Goal: Task Accomplishment & Management: Use online tool/utility

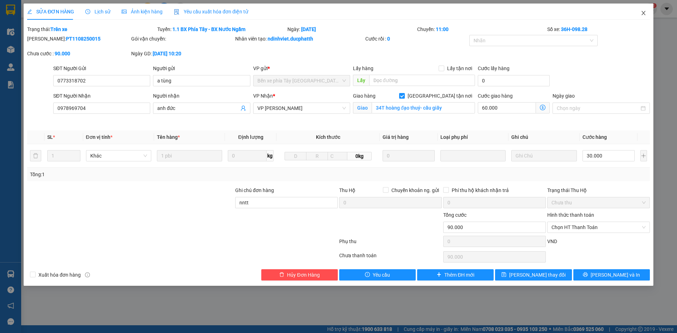
click at [640, 11] on icon "close" at bounding box center [643, 13] width 6 height 6
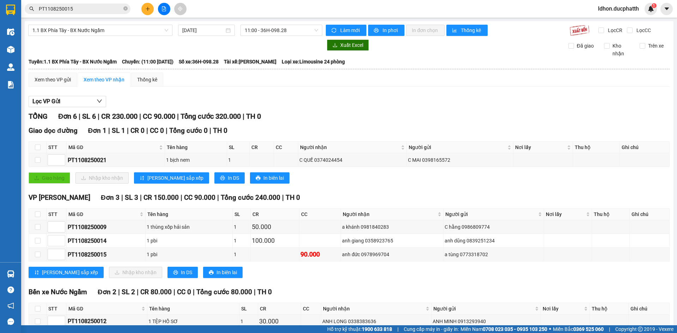
click at [289, 112] on div "TỔNG Đơn 6 | SL 6 | CR 230.000 | CC 90.000 | Tổng cước 320.000 | TH 0" at bounding box center [349, 116] width 641 height 11
click at [355, 278] on div "[PERSON_NAME] sắp xếp Nhập kho nhận In DS In biên lai" at bounding box center [349, 272] width 641 height 11
click at [178, 98] on div "Lọc VP Gửi" at bounding box center [349, 102] width 641 height 12
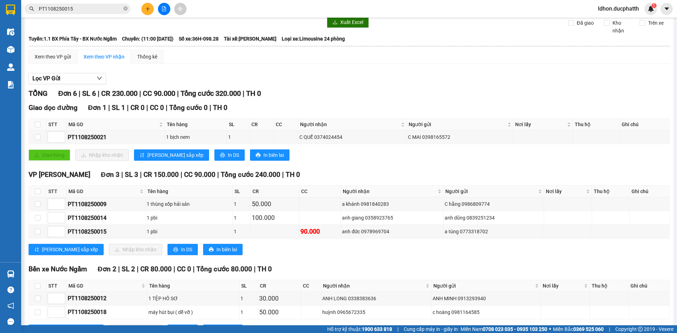
scroll to position [35, 0]
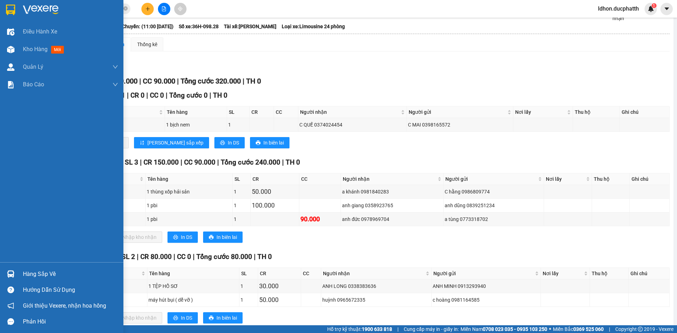
click at [12, 271] on img at bounding box center [10, 273] width 7 height 7
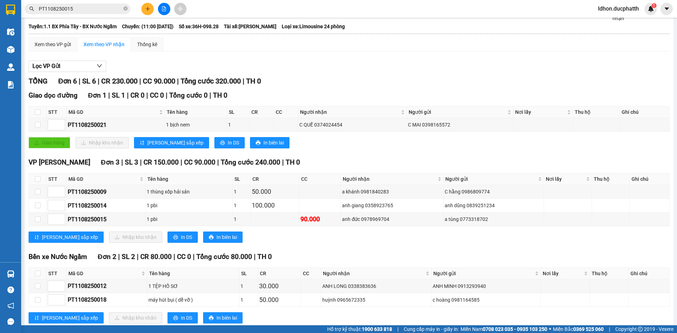
click at [368, 246] on section "Kết quả tìm kiếm ( 1 ) Bộ lọc Mã ĐH Trạng thái Món hàng Thu hộ Tổng cước Chưa c…" at bounding box center [338, 166] width 677 height 333
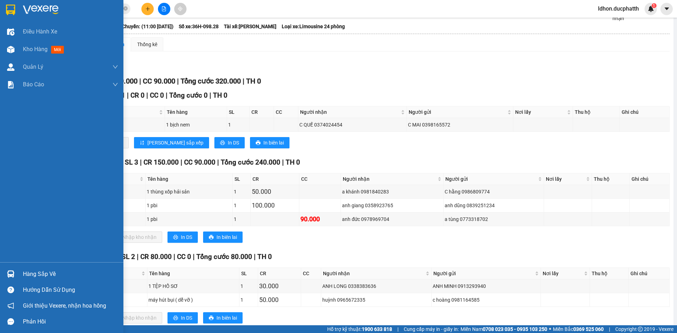
drag, startPoint x: 10, startPoint y: 270, endPoint x: 10, endPoint y: 261, distance: 9.2
click at [12, 271] on div at bounding box center [11, 274] width 12 height 12
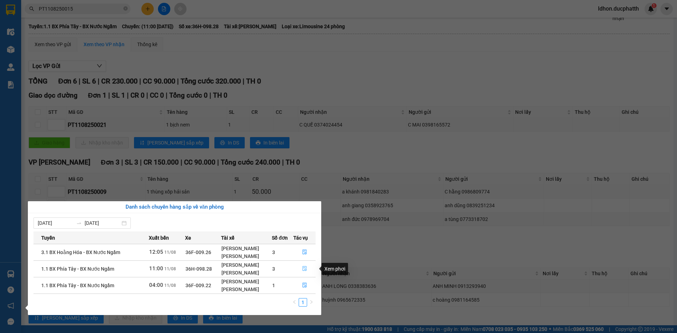
click at [305, 270] on icon "file-done" at bounding box center [304, 268] width 5 height 5
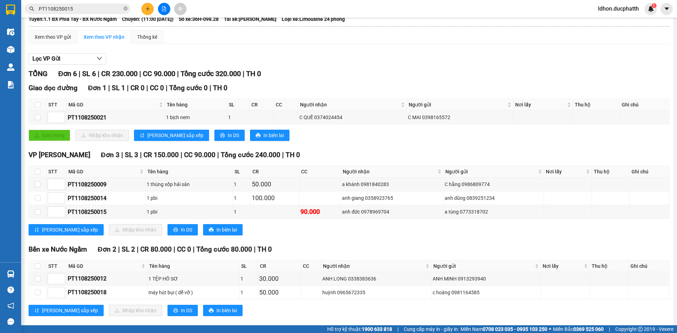
scroll to position [53, 0]
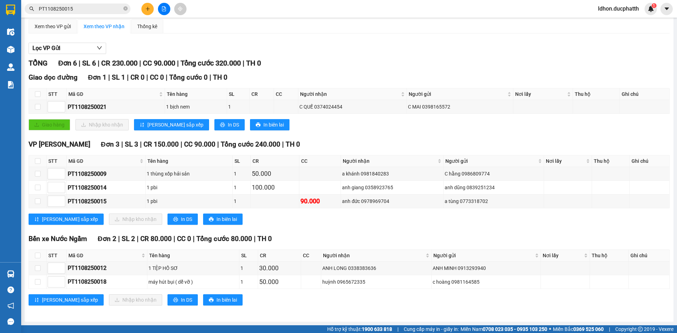
click at [26, 146] on div "1.1 BX Phía Tây - BX Nước Ngầm [DATE] 11:00 - 36H-098.28 Làm mới In phơi In đơn…" at bounding box center [349, 145] width 649 height 354
drag, startPoint x: 316, startPoint y: 107, endPoint x: 334, endPoint y: 107, distance: 18.0
click at [334, 107] on div "C QUẾ 0374024454" at bounding box center [352, 107] width 106 height 8
click at [337, 107] on div "C QUẾ 0374024454" at bounding box center [352, 107] width 106 height 8
drag, startPoint x: 341, startPoint y: 107, endPoint x: 314, endPoint y: 109, distance: 27.3
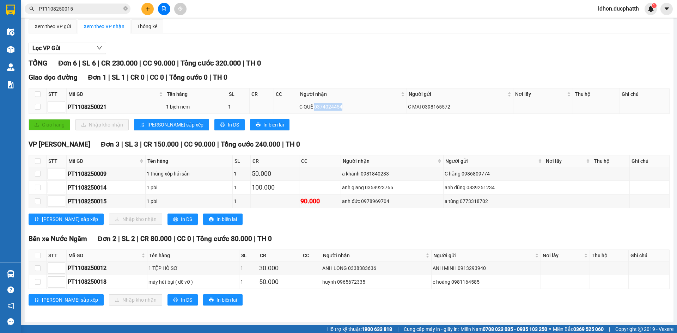
click at [314, 109] on div "C QUẾ 0374024454" at bounding box center [352, 107] width 106 height 8
click at [318, 118] on div "Giao dọc đường Đơn 1 | SL 1 | CR 0 | CC 0 | Tổng cước 0 | TH 0 STT Mã GD Tên hà…" at bounding box center [349, 103] width 641 height 63
click at [314, 130] on div "Giao hàng Nhập kho nhận Lưu sắp xếp In DS In biên lai" at bounding box center [349, 124] width 641 height 11
drag, startPoint x: 360, startPoint y: 174, endPoint x: 380, endPoint y: 173, distance: 20.8
click at [378, 173] on div "a khánh 0981840283" at bounding box center [392, 174] width 100 height 8
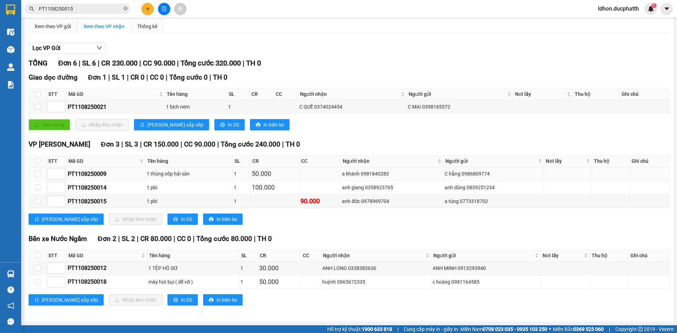
click at [381, 173] on div "a khánh 0981840283" at bounding box center [392, 174] width 100 height 8
drag, startPoint x: 390, startPoint y: 173, endPoint x: 361, endPoint y: 172, distance: 29.6
click at [361, 172] on div "a khánh 0981840283" at bounding box center [392, 174] width 100 height 8
click at [0, 0] on div "Click to sort ascending" at bounding box center [0, 0] width 0 height 0
drag, startPoint x: 355, startPoint y: 133, endPoint x: 348, endPoint y: 144, distance: 13.1
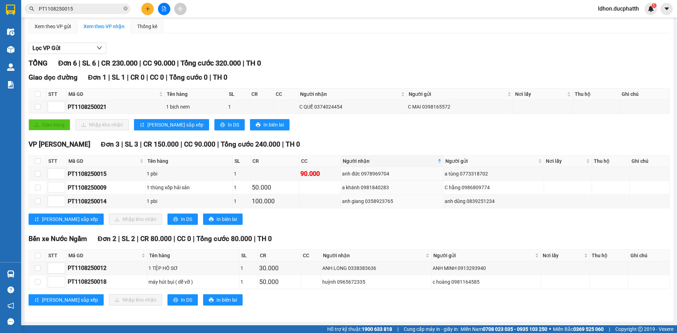
click at [354, 134] on div "Giao dọc đường Đơn 1 | SL 1 | CR 0 | CC 0 | Tổng cước 0 | TH 0 STT Mã GD Tên hà…" at bounding box center [349, 103] width 641 height 63
click at [358, 145] on div "VP Ngọc Hồi Đơn 3 | SL 3 | CR 150.000 | CC 90.000 | Tổng cước 240.000 | TH 0" at bounding box center [349, 144] width 641 height 11
drag, startPoint x: 74, startPoint y: 78, endPoint x: 138, endPoint y: 85, distance: 64.9
click at [136, 85] on div "Giao dọc đường Đơn 1 | SL 1 | CR 0 | CC 0 | Tổng cước 0 | TH 0 STT Mã GD Tên hà…" at bounding box center [349, 103] width 641 height 63
click at [140, 86] on div "Giao dọc đường Đơn 1 | SL 1 | CR 0 | CC 0 | Tổng cước 0 | TH 0 STT Mã GD Tên hà…" at bounding box center [349, 103] width 641 height 63
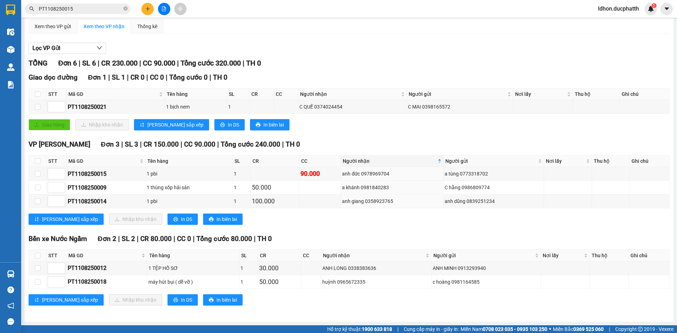
click at [176, 73] on span "Tổng cước 0" at bounding box center [188, 77] width 38 height 8
click at [292, 130] on div "Giao hàng Nhập kho nhận Lưu sắp xếp In DS In biên lai" at bounding box center [349, 124] width 641 height 11
click at [272, 107] on td at bounding box center [262, 107] width 24 height 14
click at [253, 105] on td at bounding box center [262, 107] width 24 height 14
click at [244, 105] on div "1" at bounding box center [238, 107] width 20 height 8
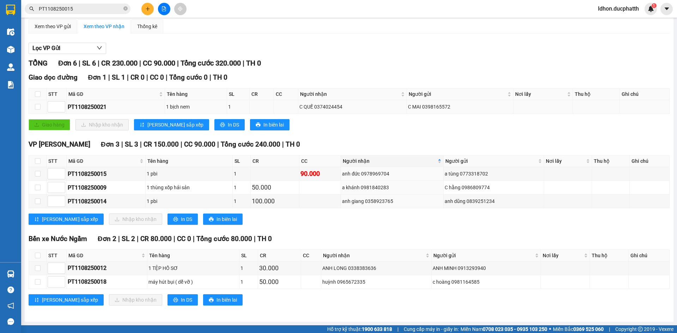
click at [311, 114] on td "C QUẾ 0374024454" at bounding box center [352, 107] width 108 height 14
click at [373, 174] on div "anh đức 0978969704" at bounding box center [392, 174] width 100 height 8
click at [363, 188] on div "a khánh 0981840283" at bounding box center [392, 188] width 100 height 8
drag, startPoint x: 358, startPoint y: 186, endPoint x: 394, endPoint y: 190, distance: 35.9
click at [394, 190] on div "a khánh 0981840283" at bounding box center [392, 188] width 100 height 8
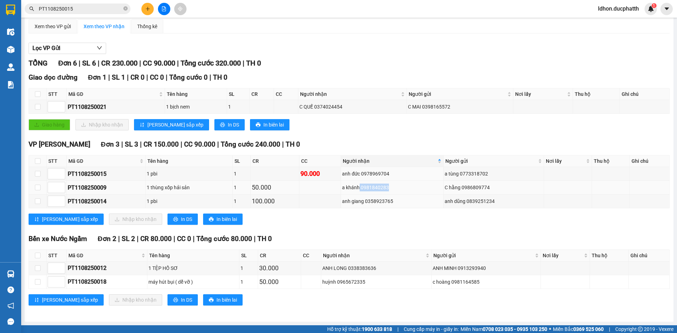
click at [394, 190] on div "a khánh 0981840283" at bounding box center [392, 188] width 100 height 8
drag, startPoint x: 361, startPoint y: 185, endPoint x: 400, endPoint y: 185, distance: 39.1
click at [400, 185] on div "a khánh 0981840283" at bounding box center [392, 188] width 100 height 8
click at [396, 186] on div "a khánh 0981840283" at bounding box center [392, 188] width 100 height 8
drag, startPoint x: 388, startPoint y: 185, endPoint x: 369, endPoint y: 185, distance: 19.0
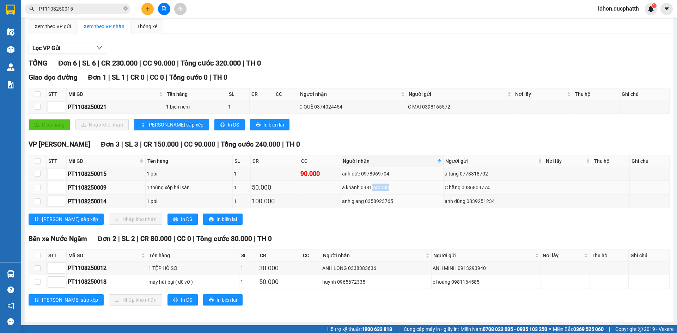
click at [369, 185] on div "a khánh 0981840283" at bounding box center [392, 188] width 100 height 8
click at [369, 186] on div "a khánh 0981840283" at bounding box center [392, 188] width 100 height 8
click at [368, 185] on div "a khánh 0981840283" at bounding box center [392, 188] width 100 height 8
click at [360, 186] on div "a khánh 0981840283" at bounding box center [392, 188] width 100 height 8
drag, startPoint x: 360, startPoint y: 186, endPoint x: 385, endPoint y: 189, distance: 24.4
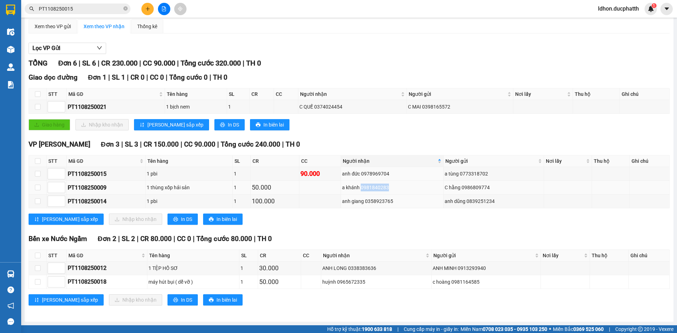
click at [385, 189] on div "a khánh 0981840283" at bounding box center [392, 188] width 100 height 8
click at [389, 188] on div "a khánh 0981840283" at bounding box center [392, 188] width 100 height 8
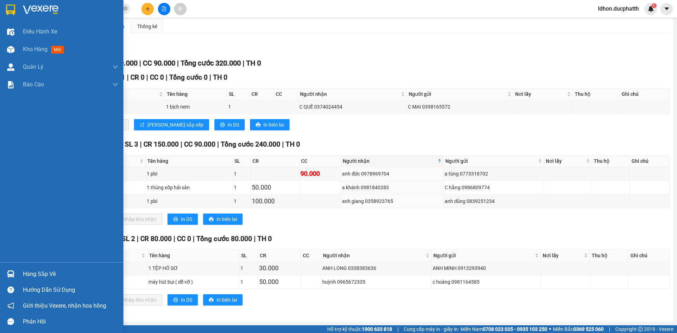
click at [0, 234] on div "Điều hành xe Kho hàng mới Quản [PERSON_NAME] lý thu hộ Quản lý chuyến Quản lý k…" at bounding box center [61, 142] width 123 height 239
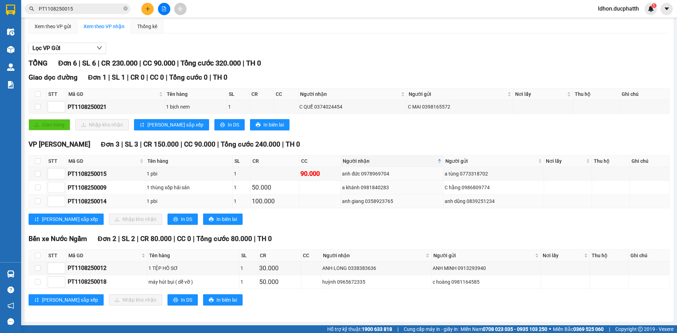
click at [90, 200] on div "PT1108250014" at bounding box center [106, 201] width 76 height 9
copy div "PT1108250014"
